Goal: Transaction & Acquisition: Purchase product/service

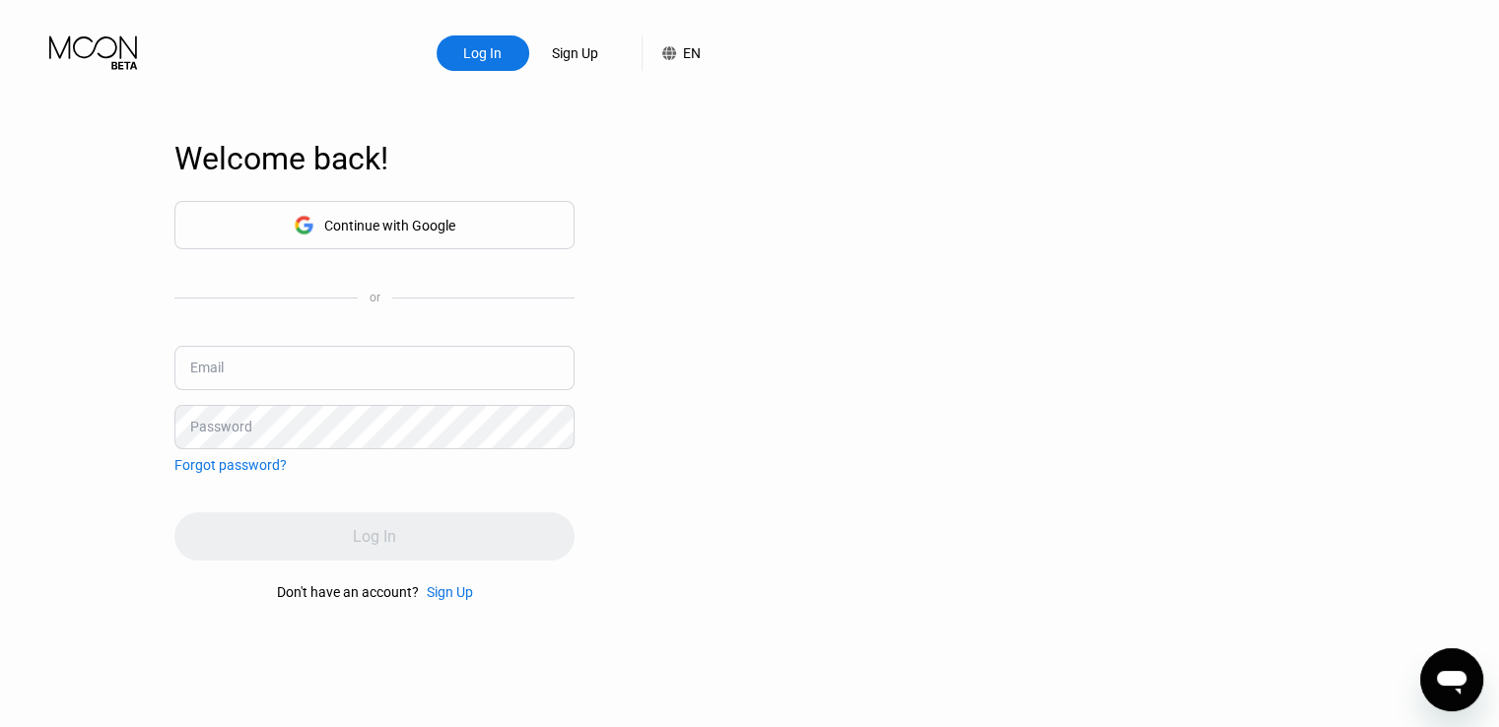
type input "[EMAIL_ADDRESS][DOMAIN_NAME]"
click at [394, 379] on input "[EMAIL_ADDRESS][DOMAIN_NAME]" at bounding box center [374, 368] width 400 height 44
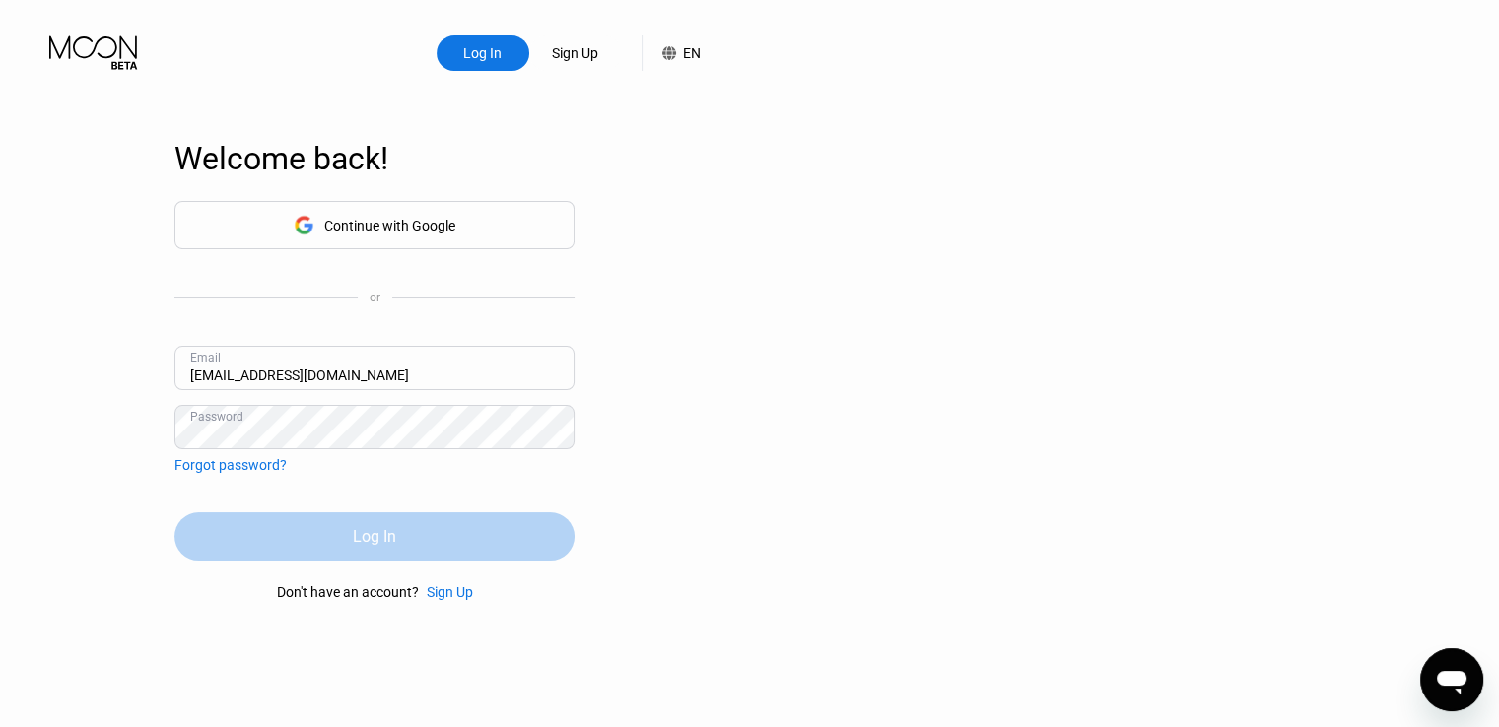
click at [355, 544] on div "Log In" at bounding box center [374, 536] width 43 height 21
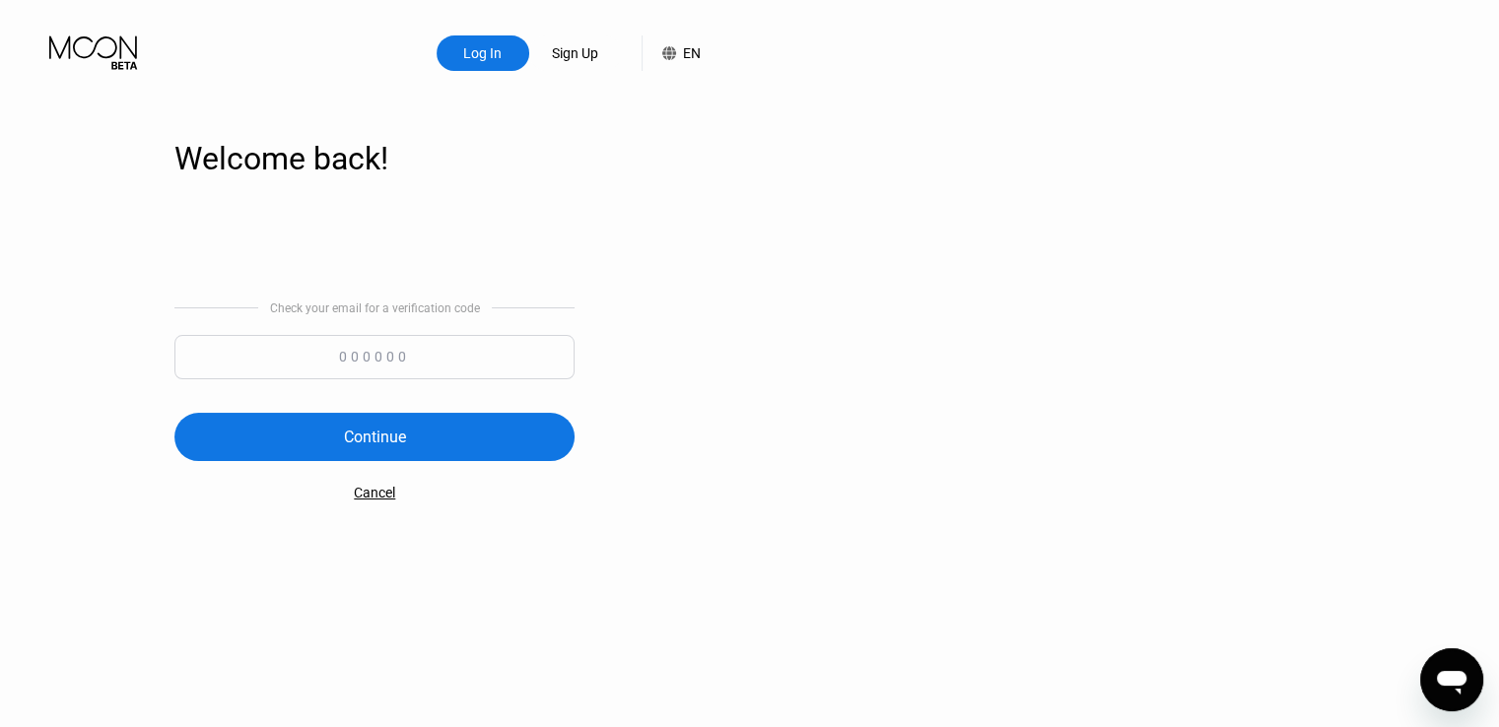
click at [433, 360] on input at bounding box center [374, 357] width 400 height 44
paste input "907341"
type input "907341"
click at [379, 431] on div "Continue" at bounding box center [375, 437] width 62 height 21
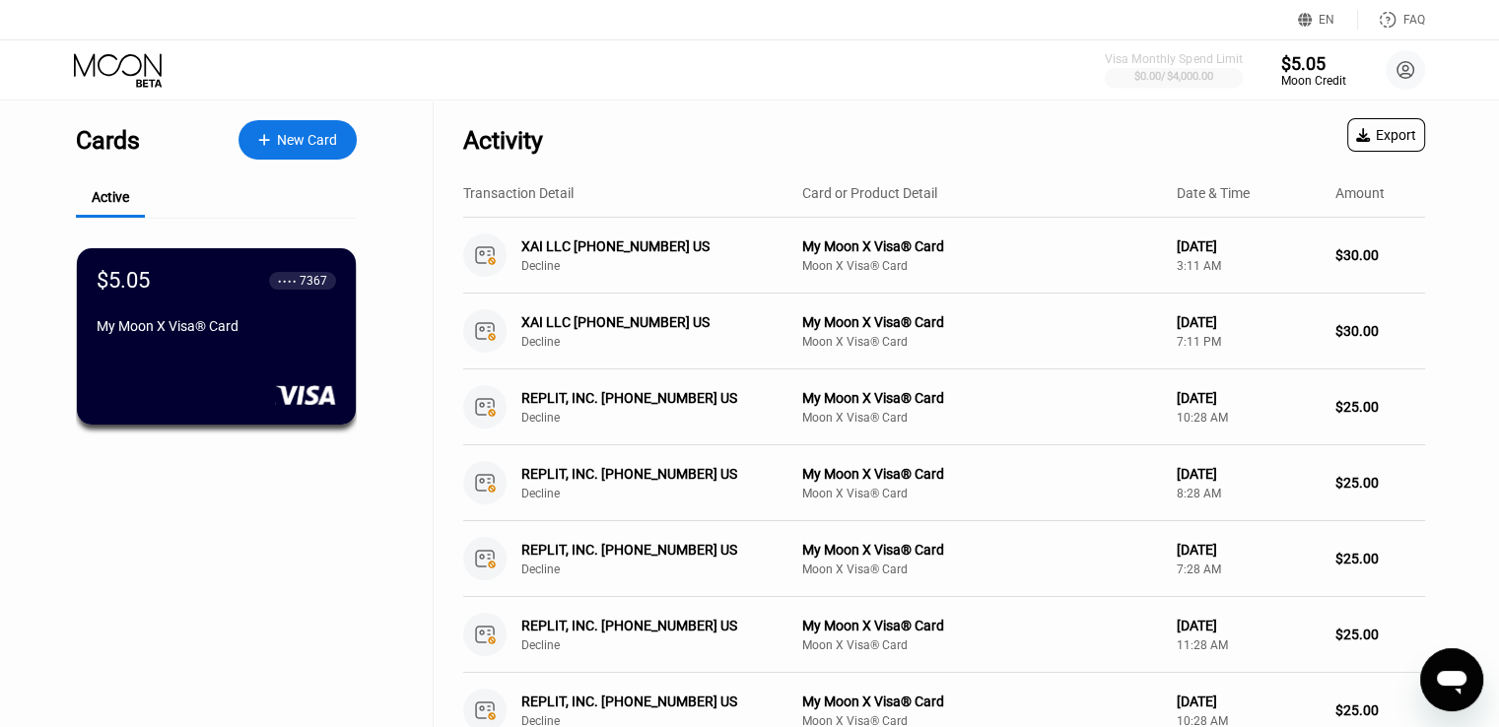
click at [1168, 75] on div "$0.00 / $4,000.00" at bounding box center [1175, 77] width 80 height 13
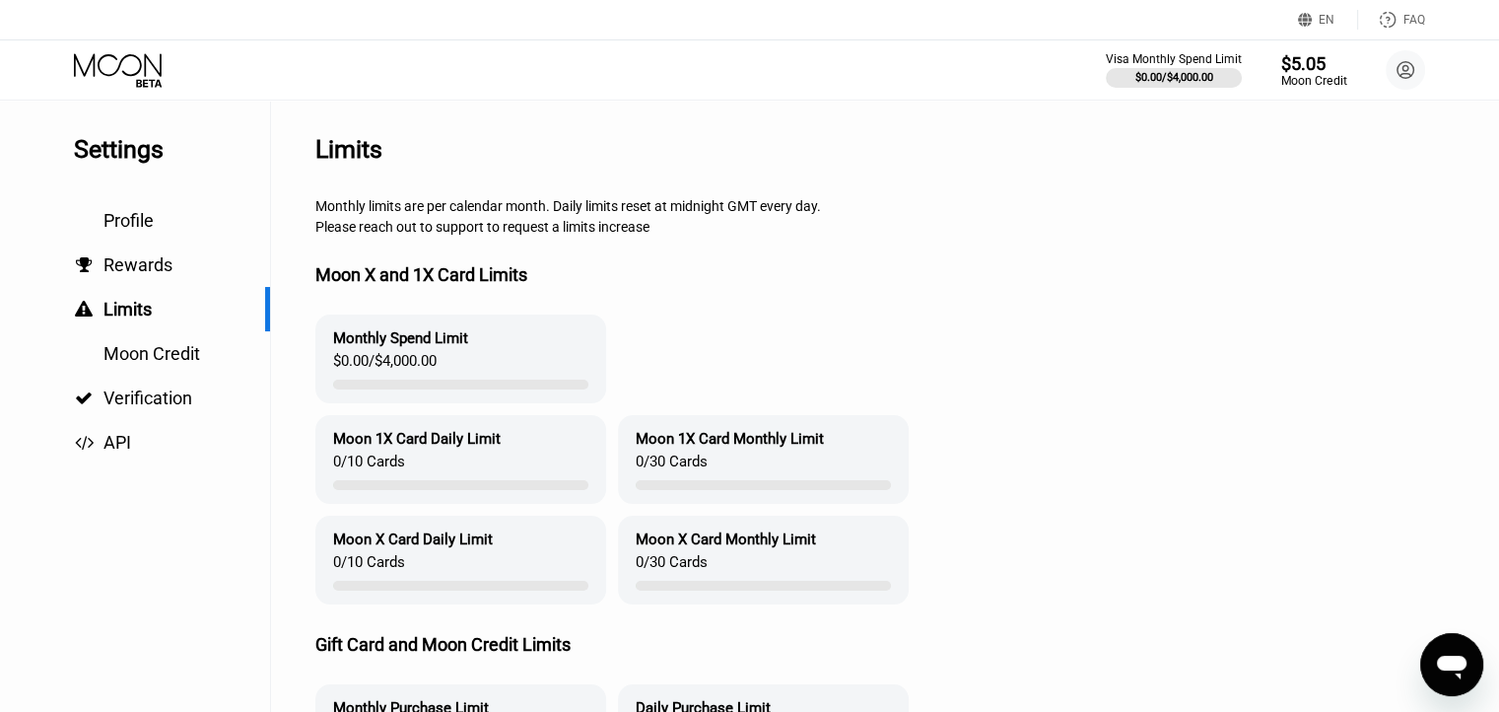
click at [1318, 74] on div "Moon Credit" at bounding box center [1313, 81] width 66 height 14
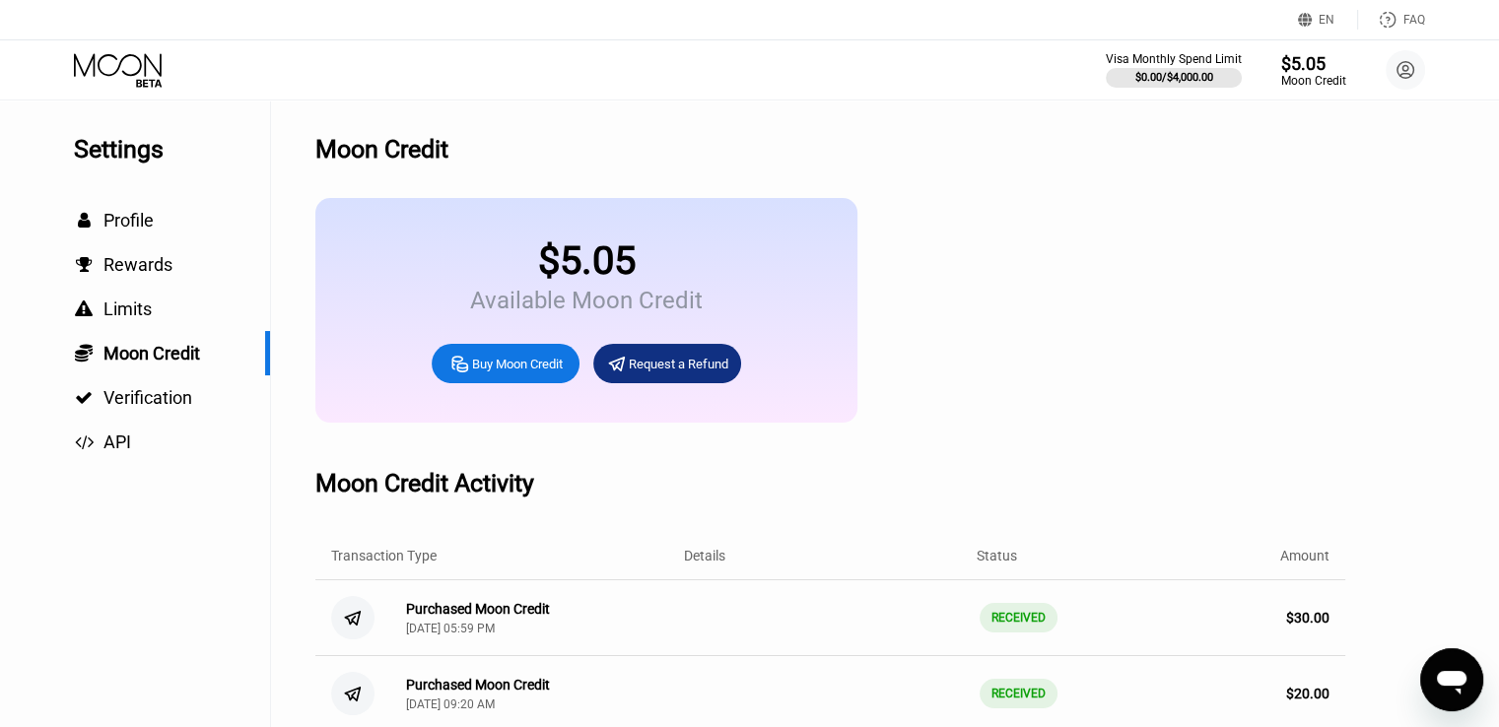
click at [477, 373] on div "Buy Moon Credit" at bounding box center [517, 364] width 91 height 17
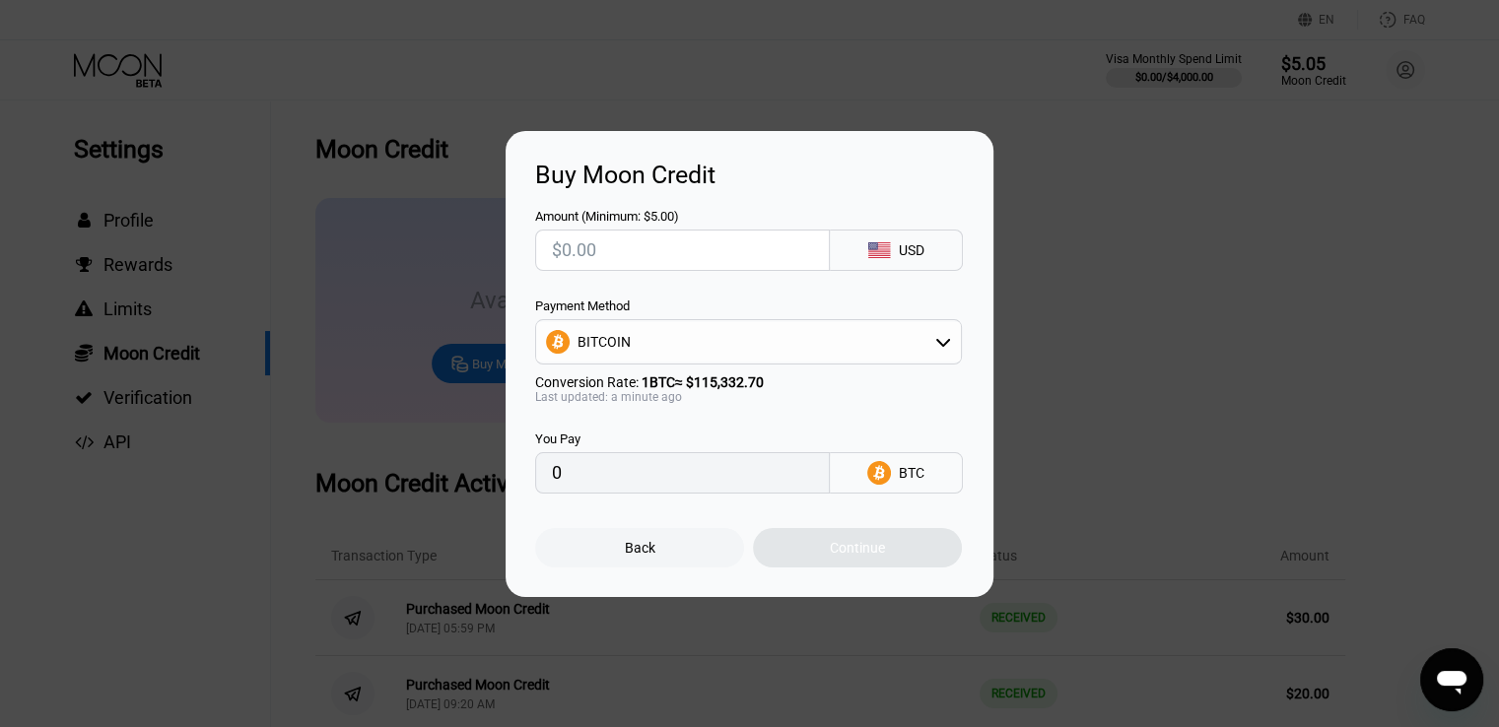
click at [942, 344] on icon at bounding box center [943, 342] width 16 height 16
click at [649, 434] on span "USDT on TRON" at bounding box center [629, 440] width 92 height 16
type input "0.00"
click at [681, 241] on input "text" at bounding box center [682, 250] width 261 height 39
type input "$2"
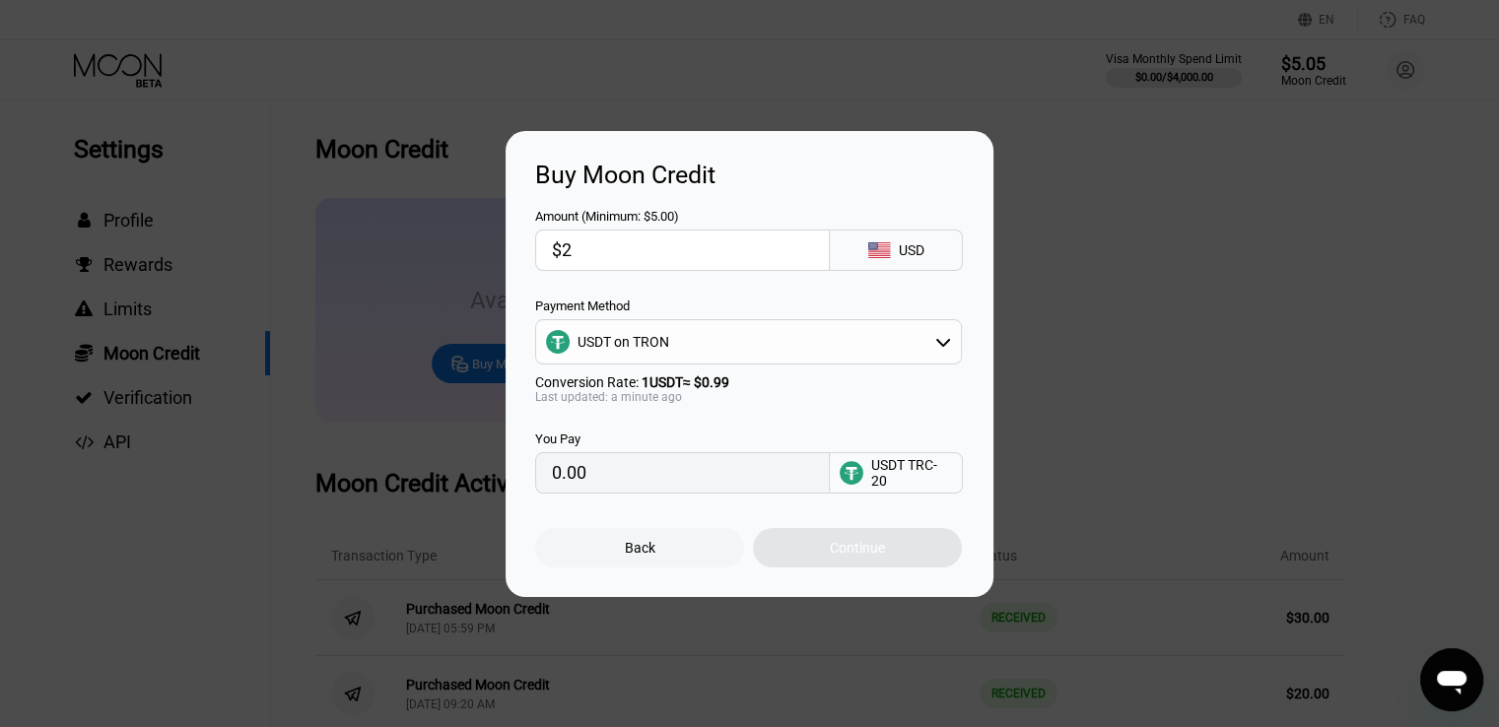
type input "2.02"
type input "$28"
type input "28.28"
type input "$28"
click at [860, 553] on div "Continue" at bounding box center [857, 548] width 55 height 16
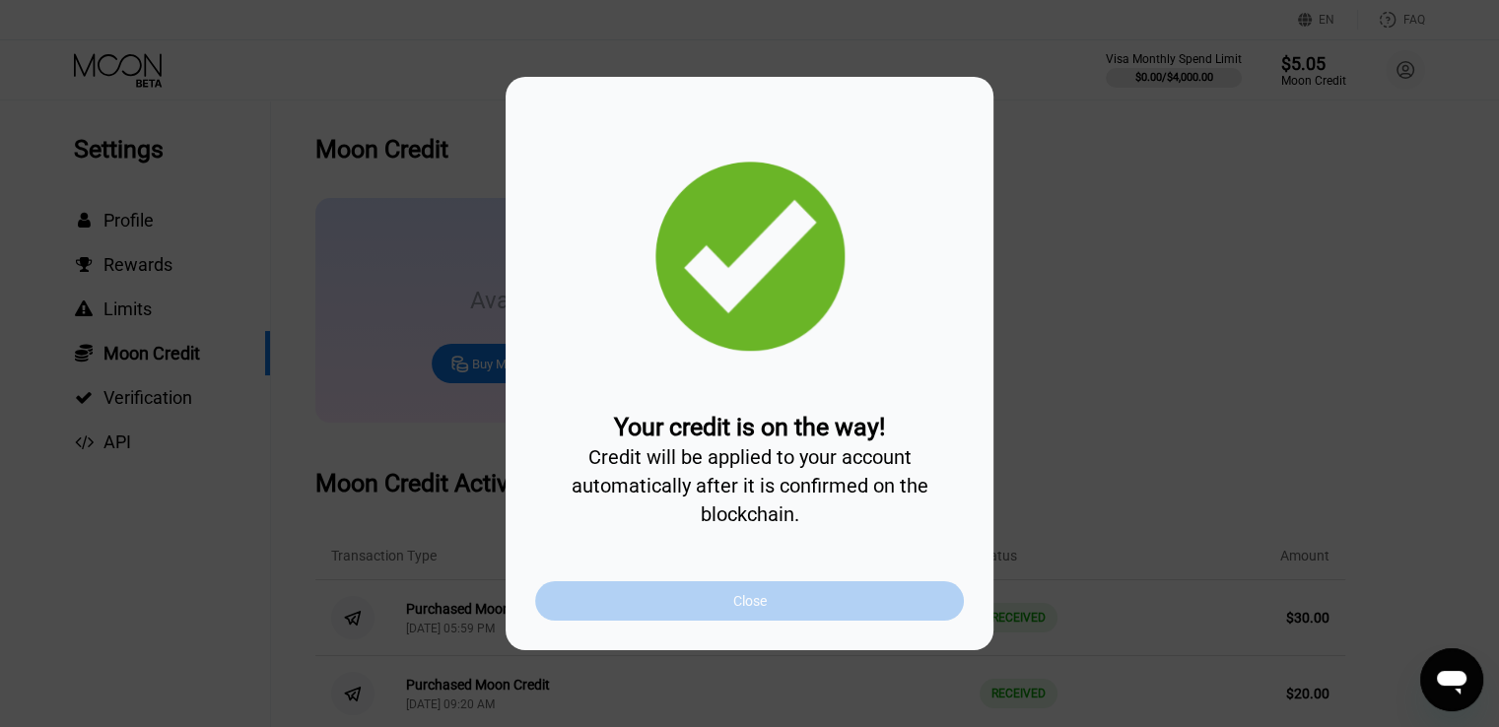
click at [835, 608] on div "Close" at bounding box center [749, 601] width 429 height 39
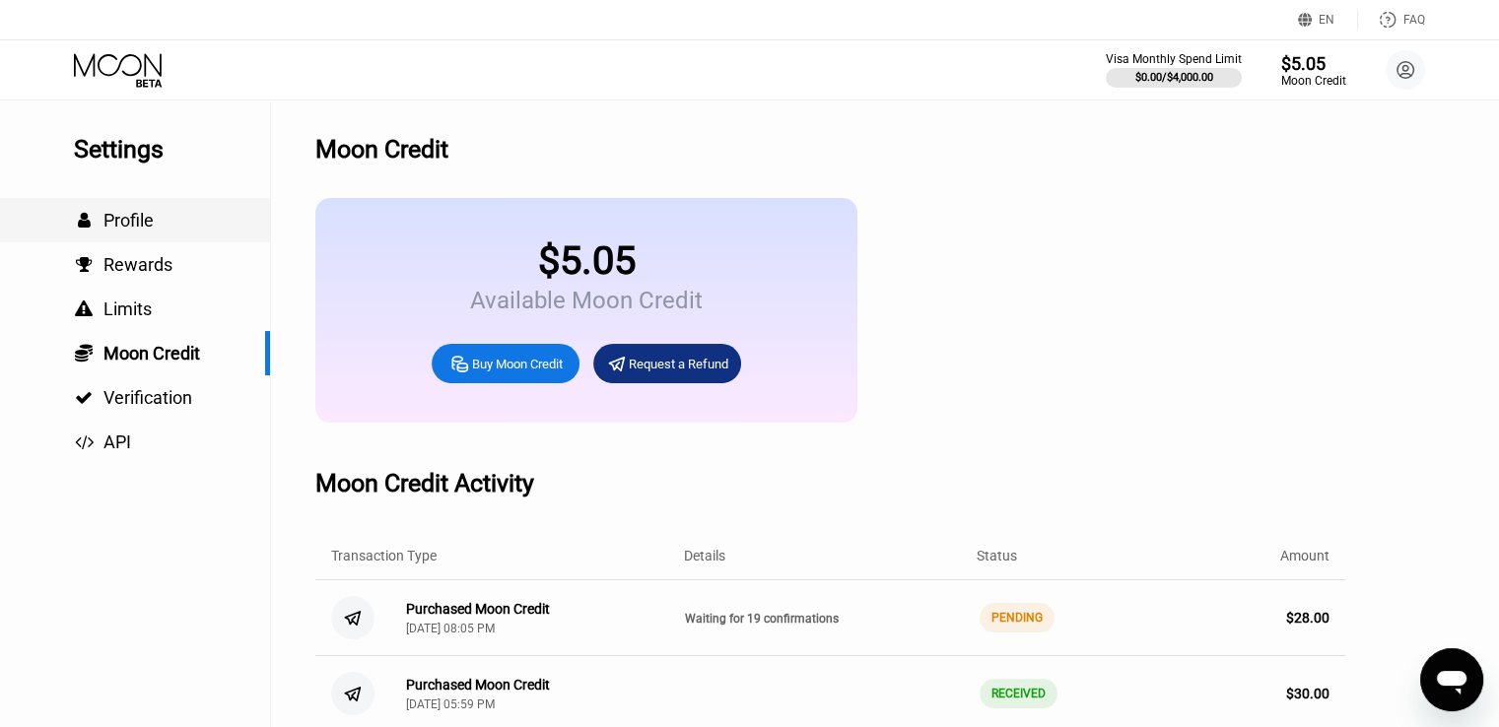
click at [132, 224] on span "Profile" at bounding box center [129, 220] width 50 height 21
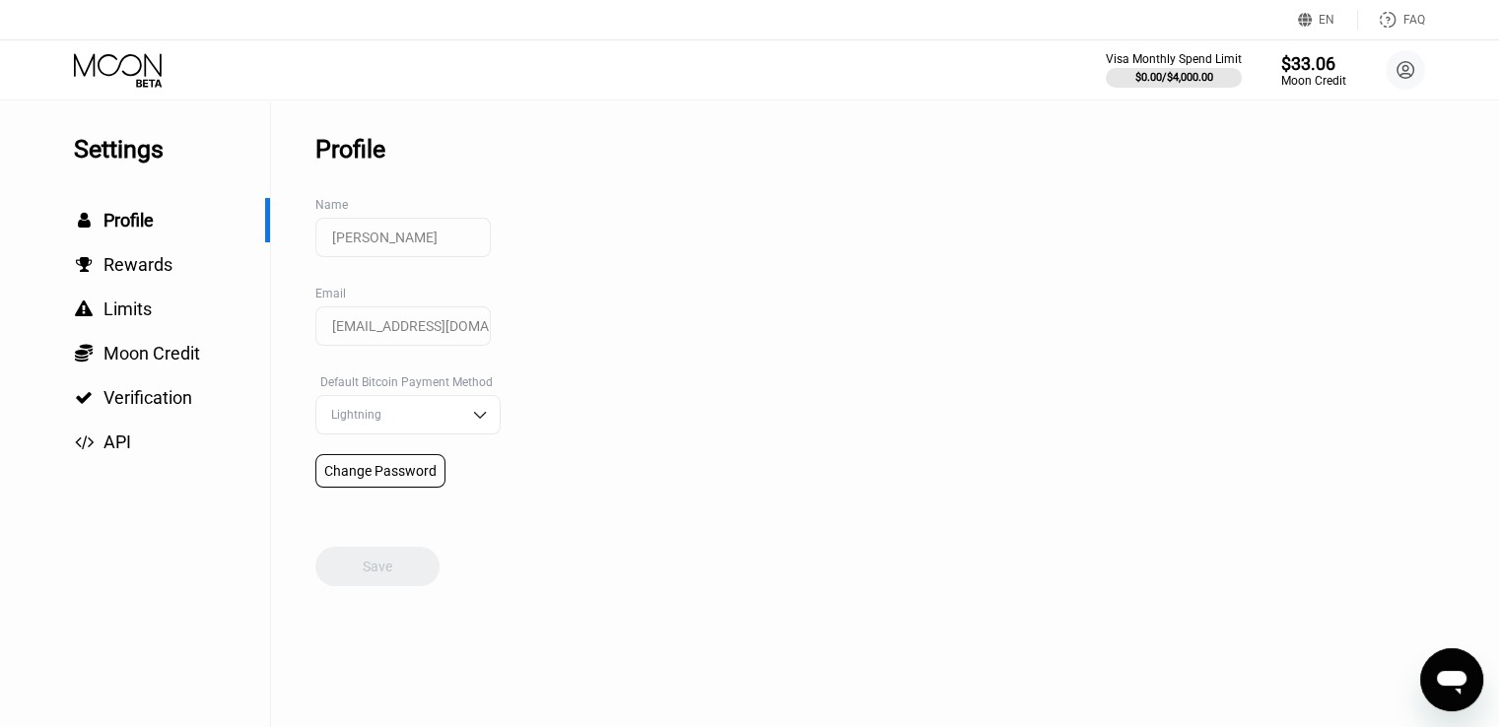
click at [145, 64] on icon at bounding box center [118, 64] width 88 height 23
